Goal: Transaction & Acquisition: Purchase product/service

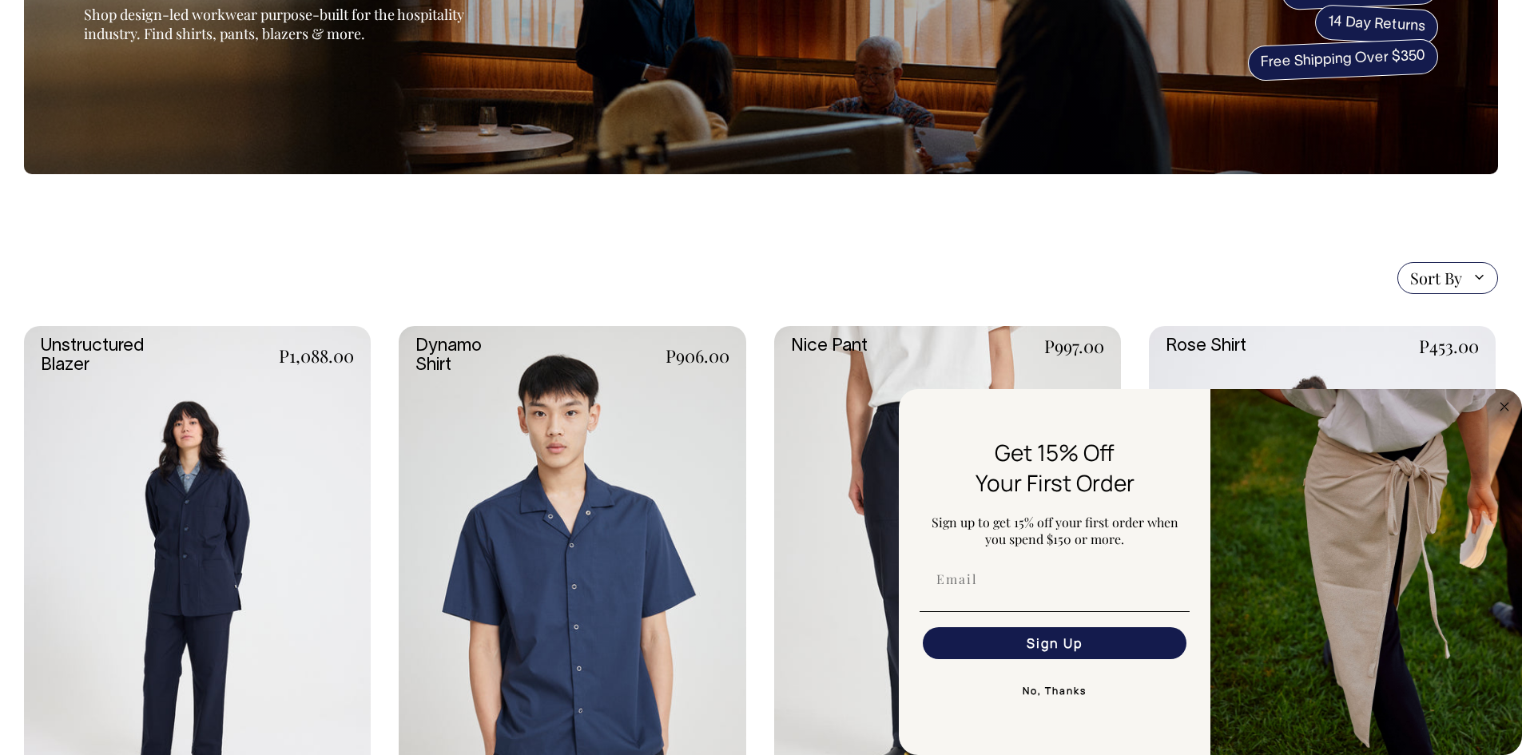
scroll to position [212, 0]
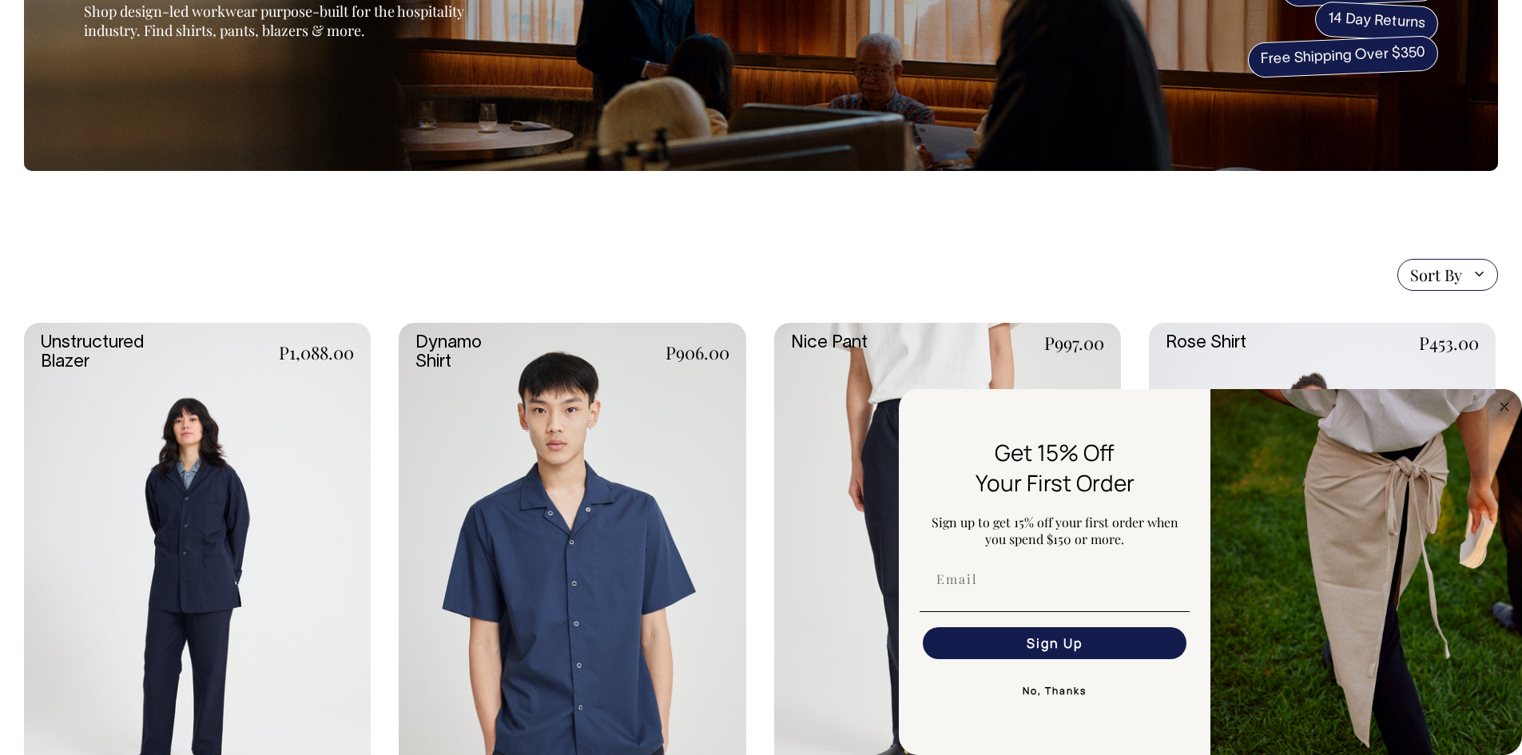
click at [1053, 685] on button "No, Thanks" at bounding box center [1054, 691] width 270 height 32
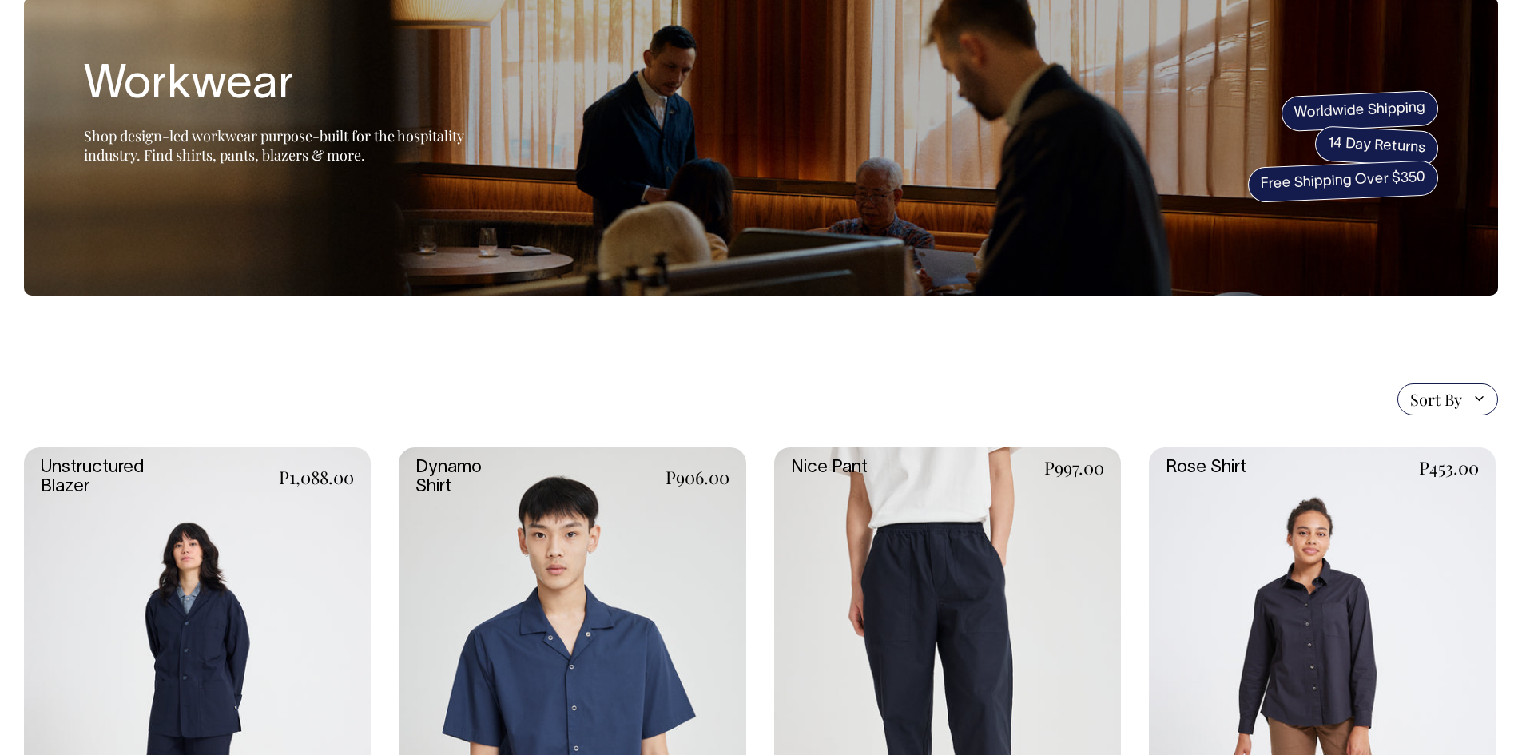
scroll to position [57, 0]
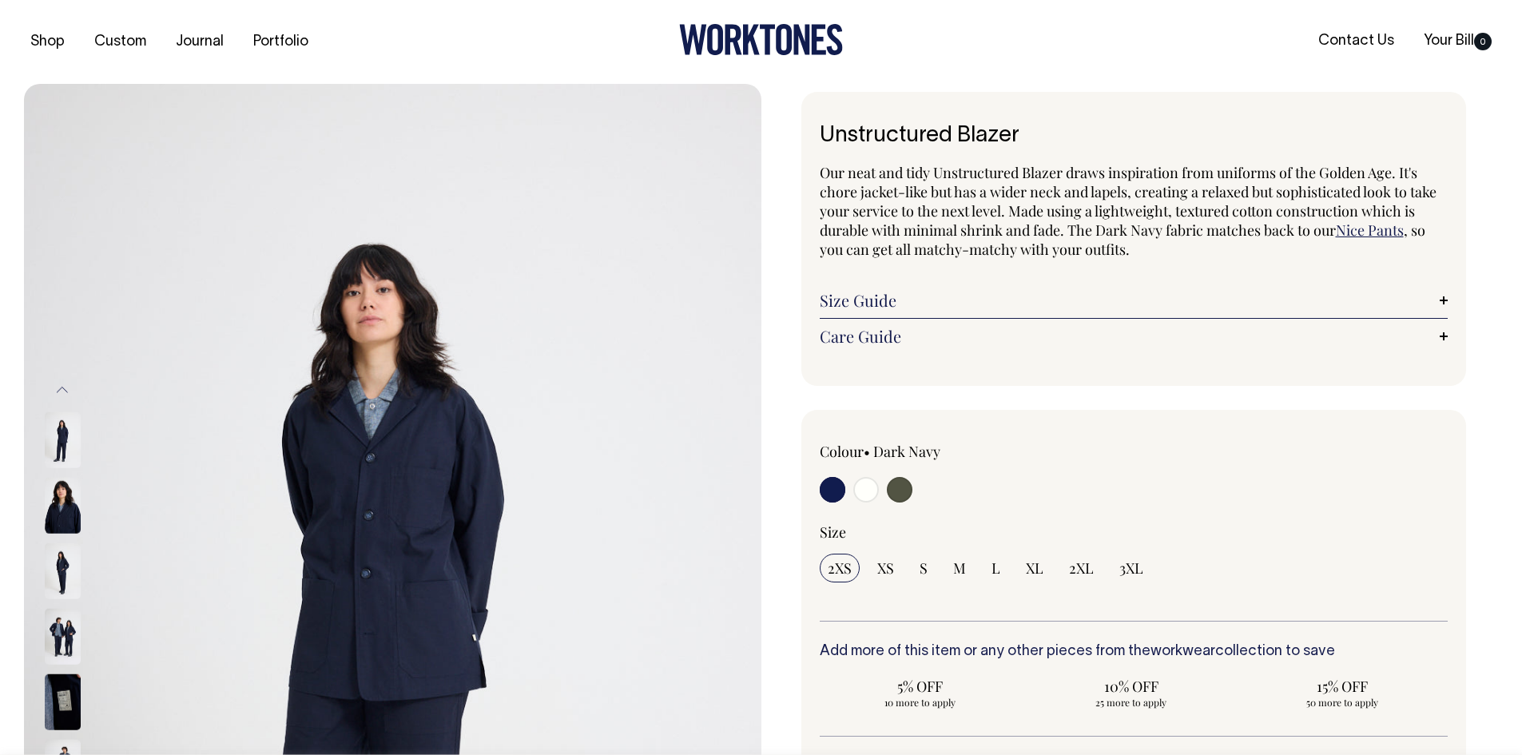
click at [866, 488] on input "radio" at bounding box center [866, 490] width 26 height 26
radio input "true"
select select "Off-White"
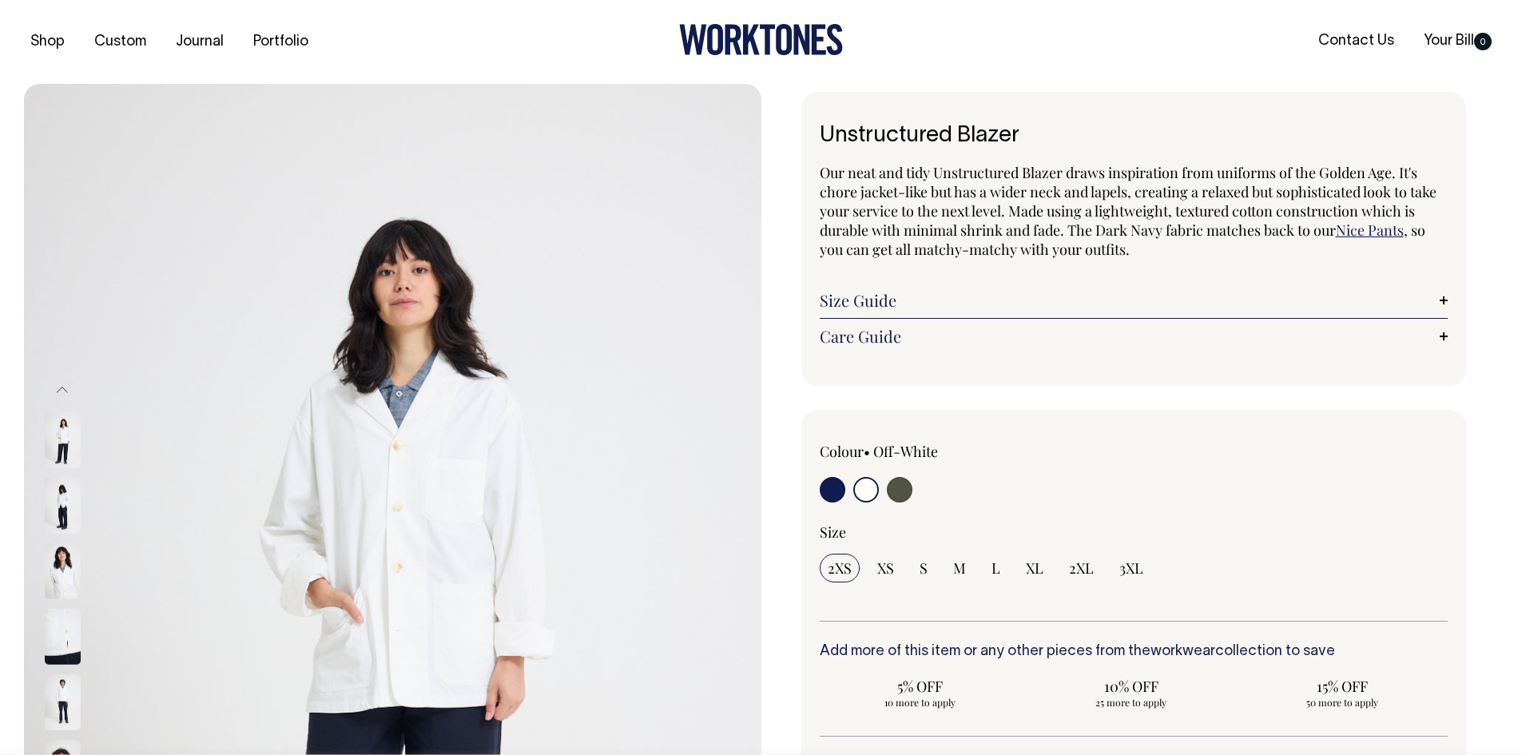
click at [824, 492] on input "radio" at bounding box center [833, 490] width 26 height 26
radio input "true"
select select "Dark Navy"
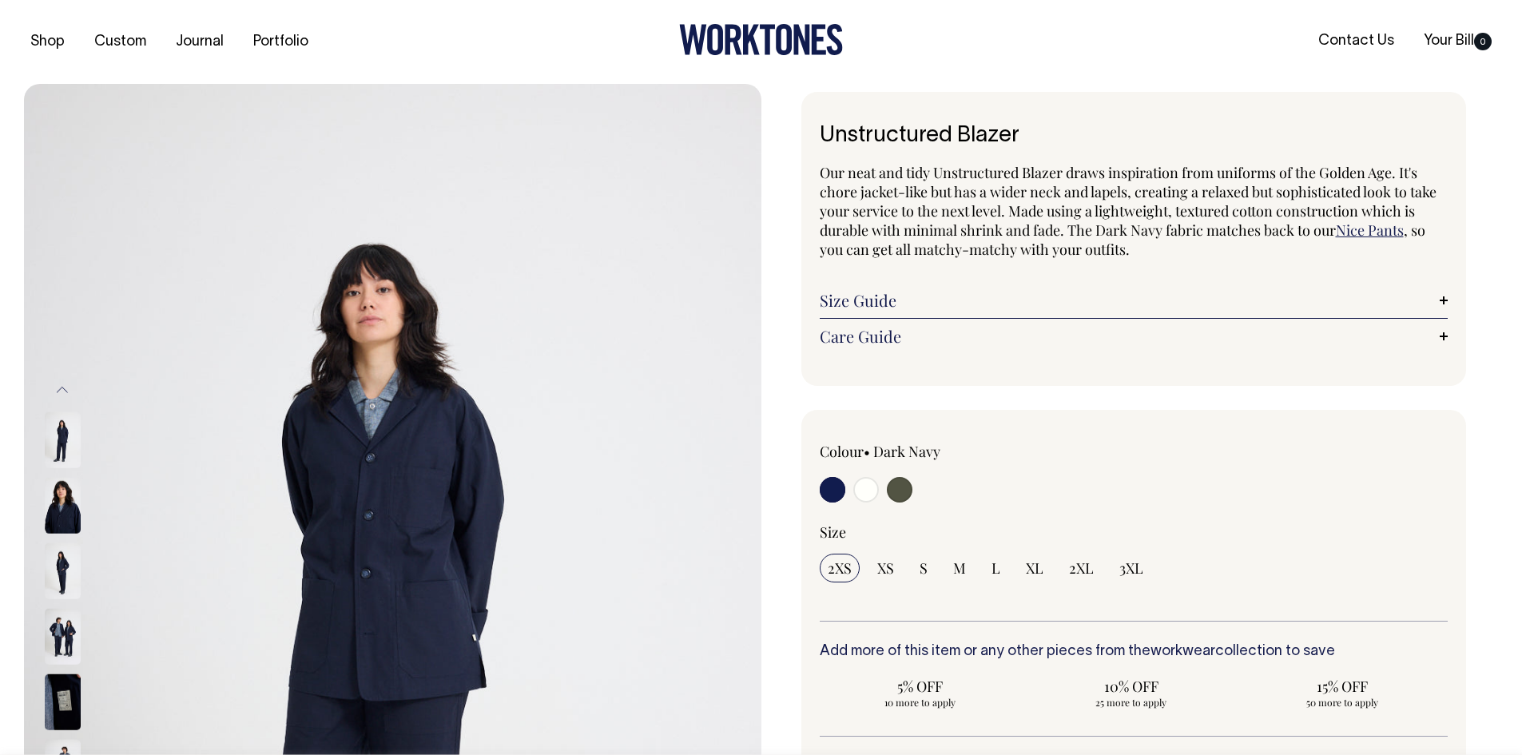
click at [897, 490] on input "radio" at bounding box center [900, 490] width 26 height 26
radio input "true"
select select "Olive"
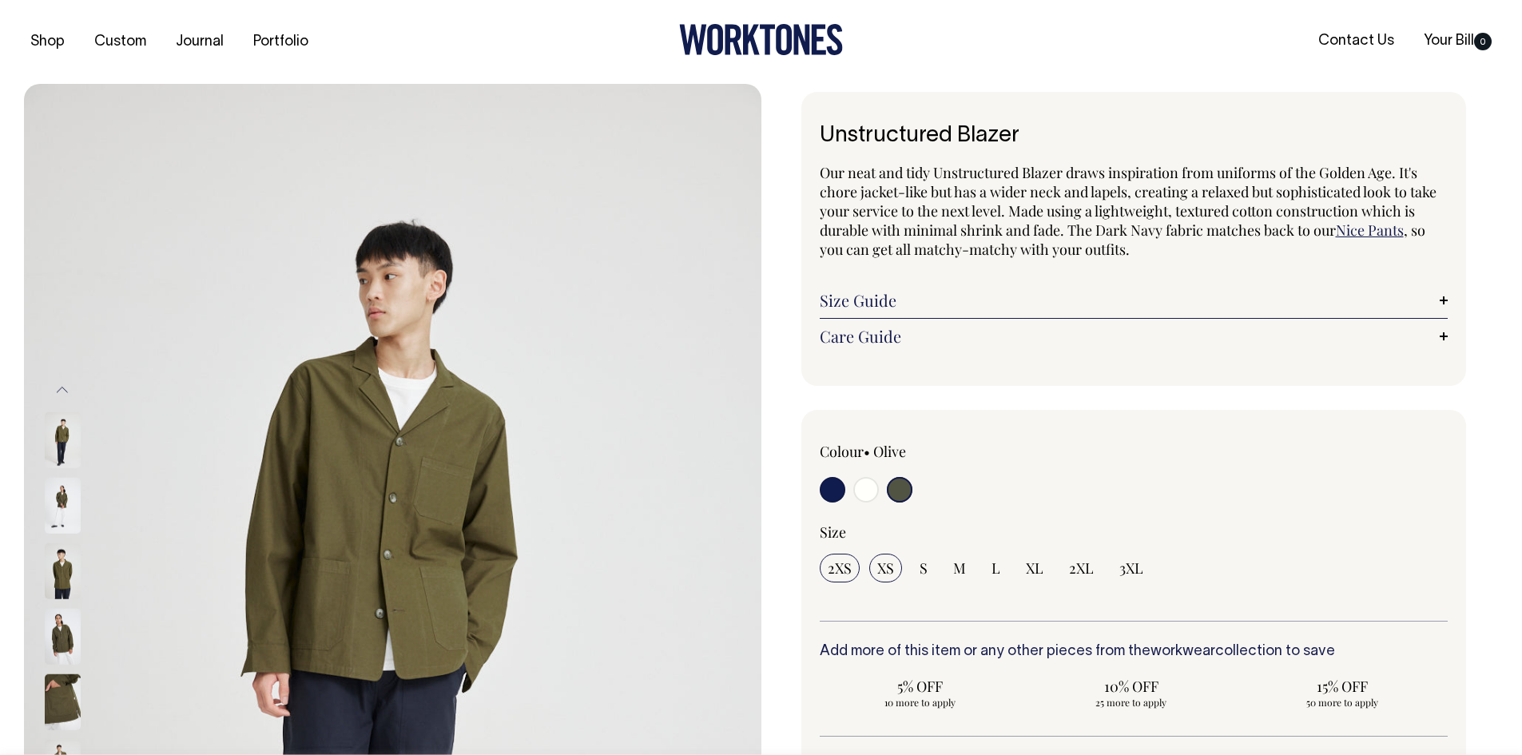
click at [881, 570] on span "XS" at bounding box center [885, 567] width 17 height 19
click at [881, 570] on input "XS" at bounding box center [885, 568] width 33 height 29
radio input "true"
select select "XS"
click at [837, 495] on input "radio" at bounding box center [833, 490] width 26 height 26
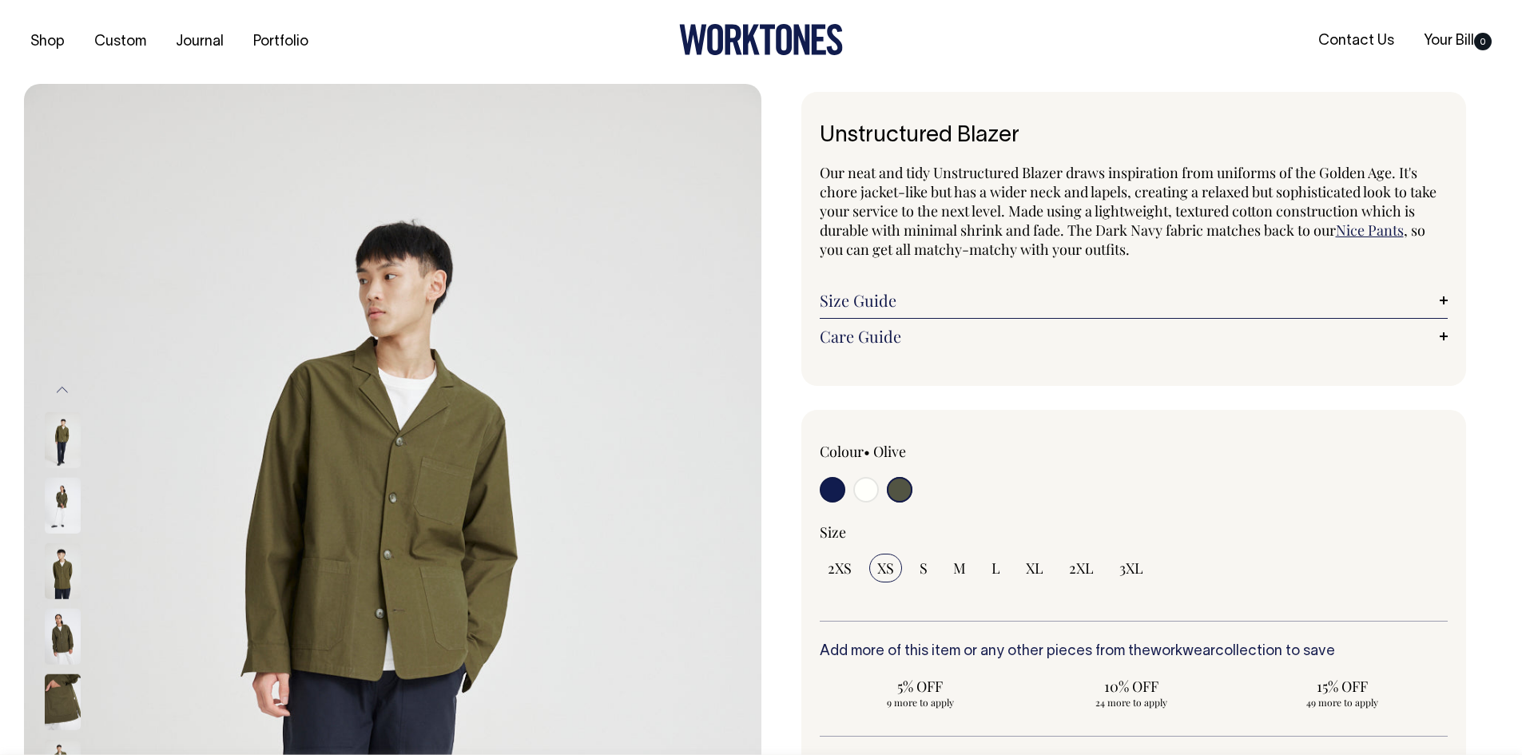
radio input "true"
select select "Dark Navy"
